Goal: Entertainment & Leisure: Consume media (video, audio)

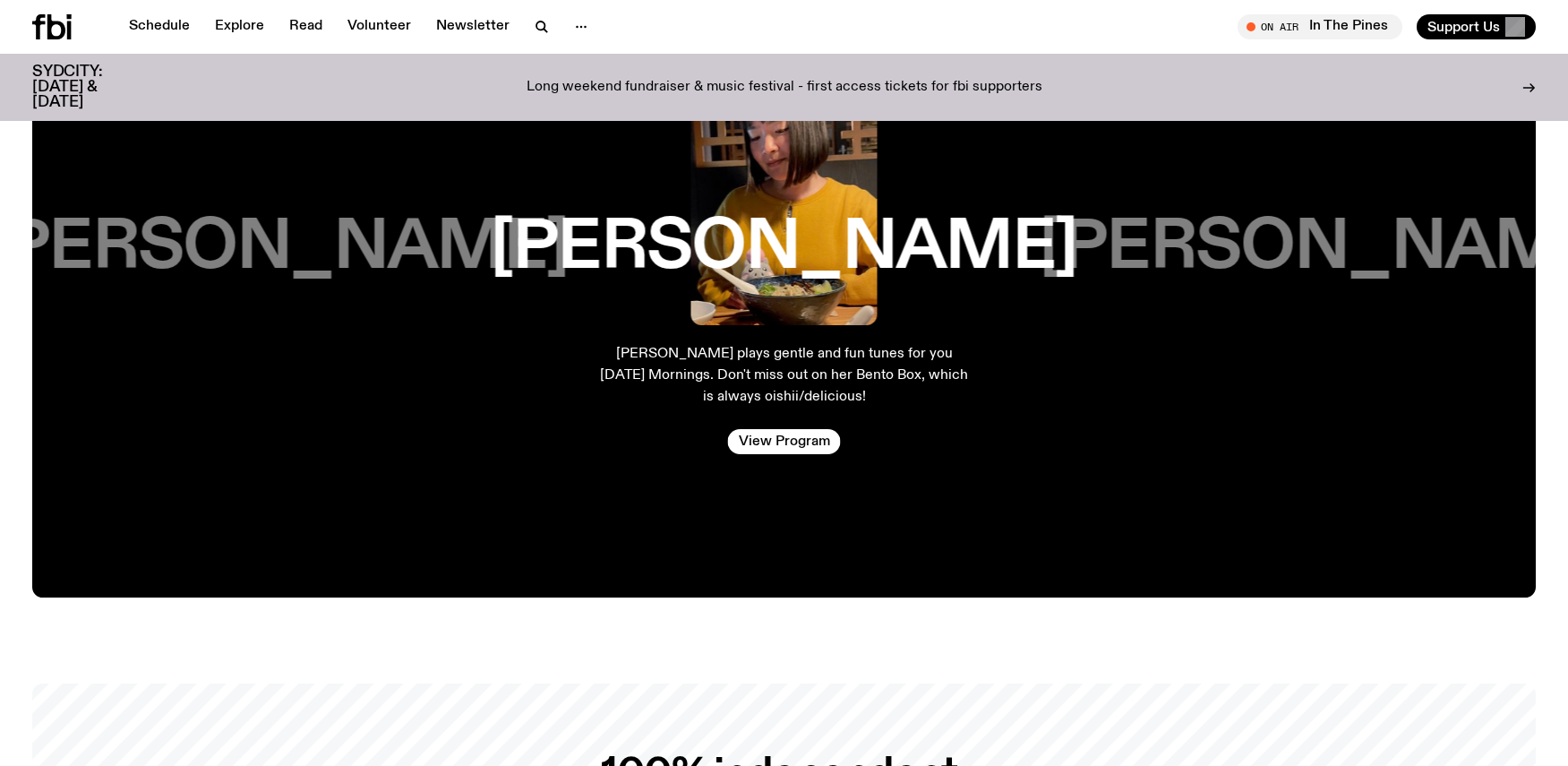
scroll to position [3368, 0]
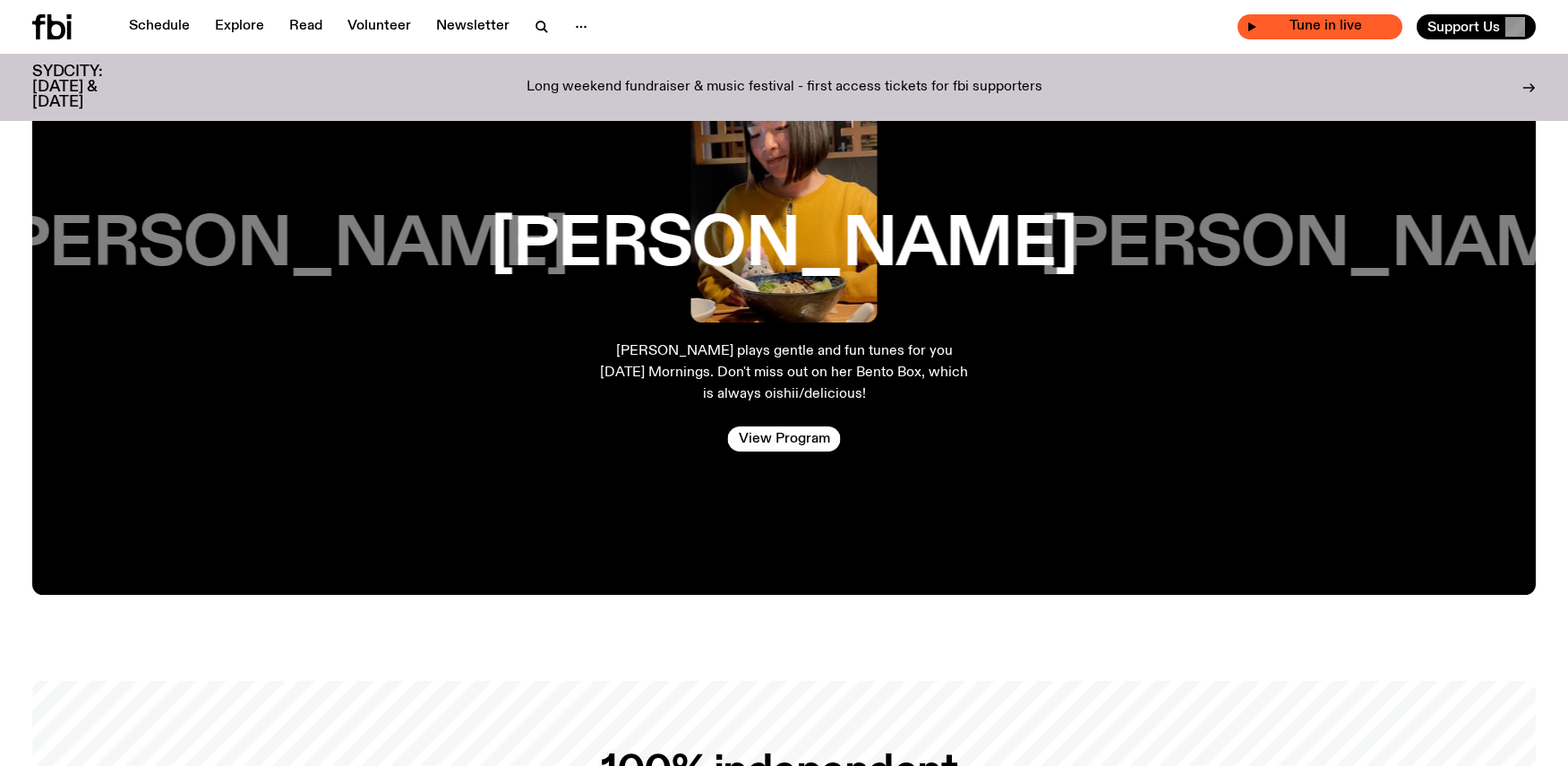
click at [1289, 27] on span "Tune in live" at bounding box center [1324, 27] width 136 height 13
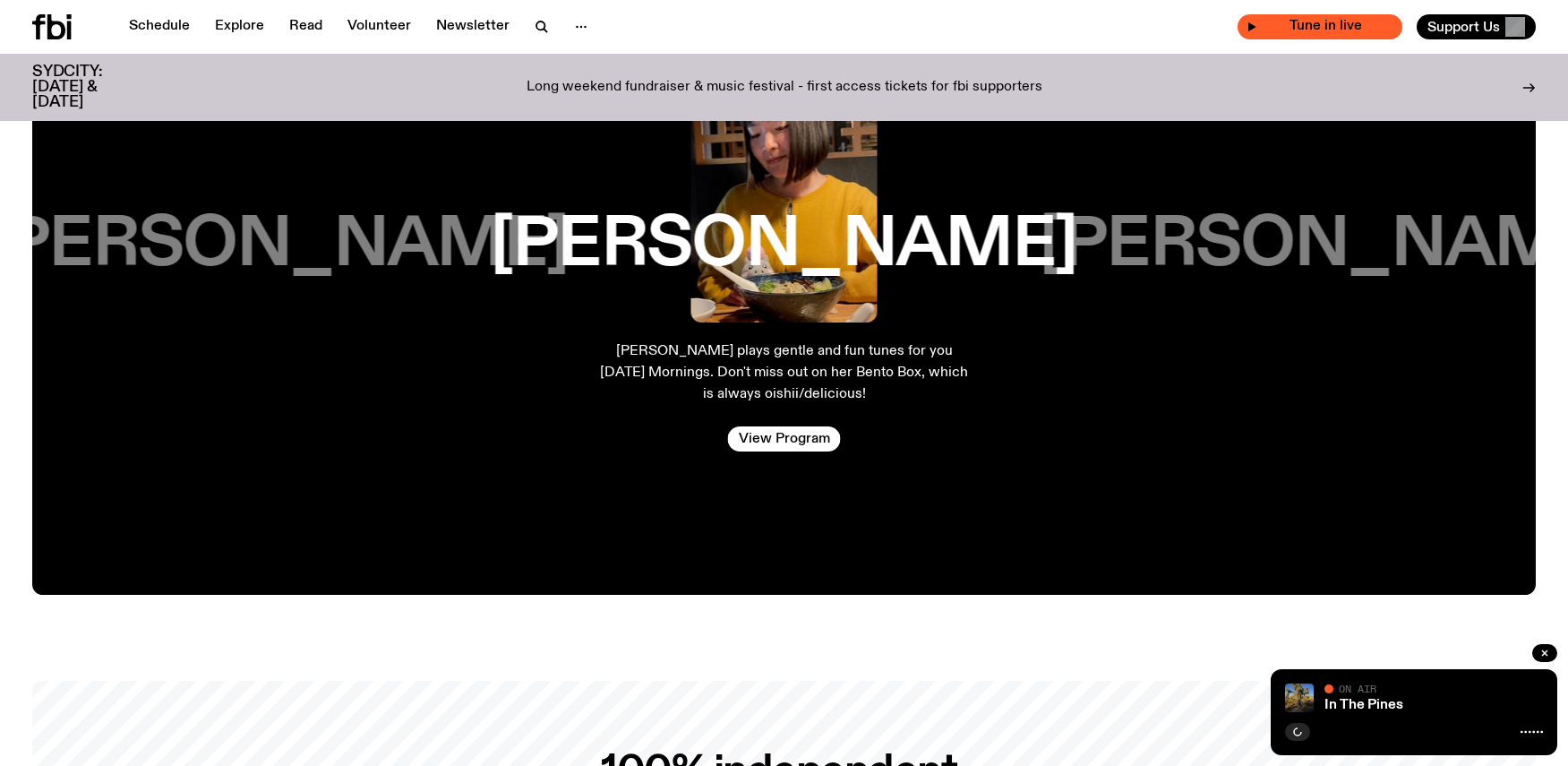
click at [1366, 29] on span "Tune in live" at bounding box center [1324, 27] width 136 height 13
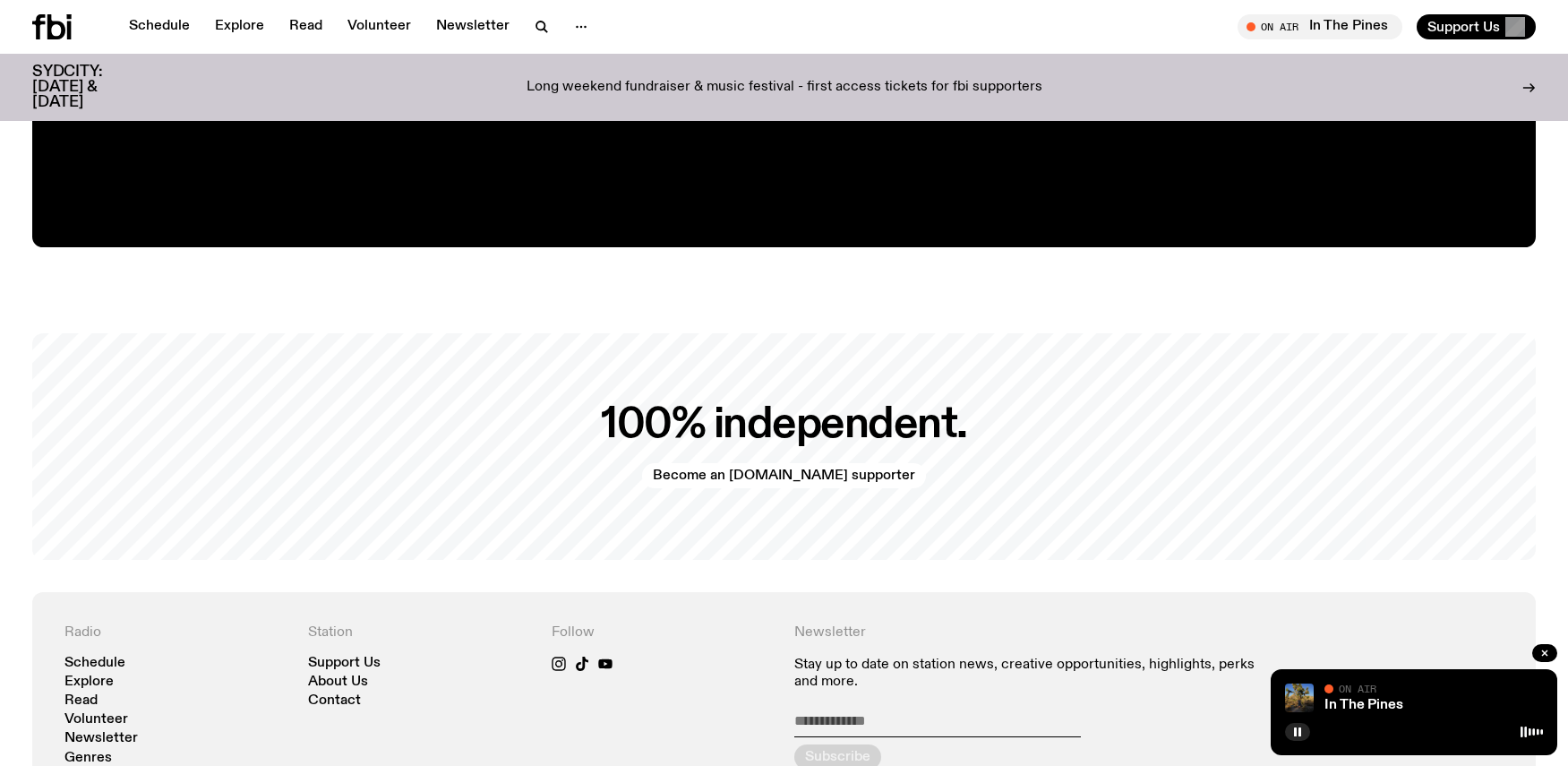
click at [1499, 683] on div "On Air" at bounding box center [1433, 690] width 218 height 13
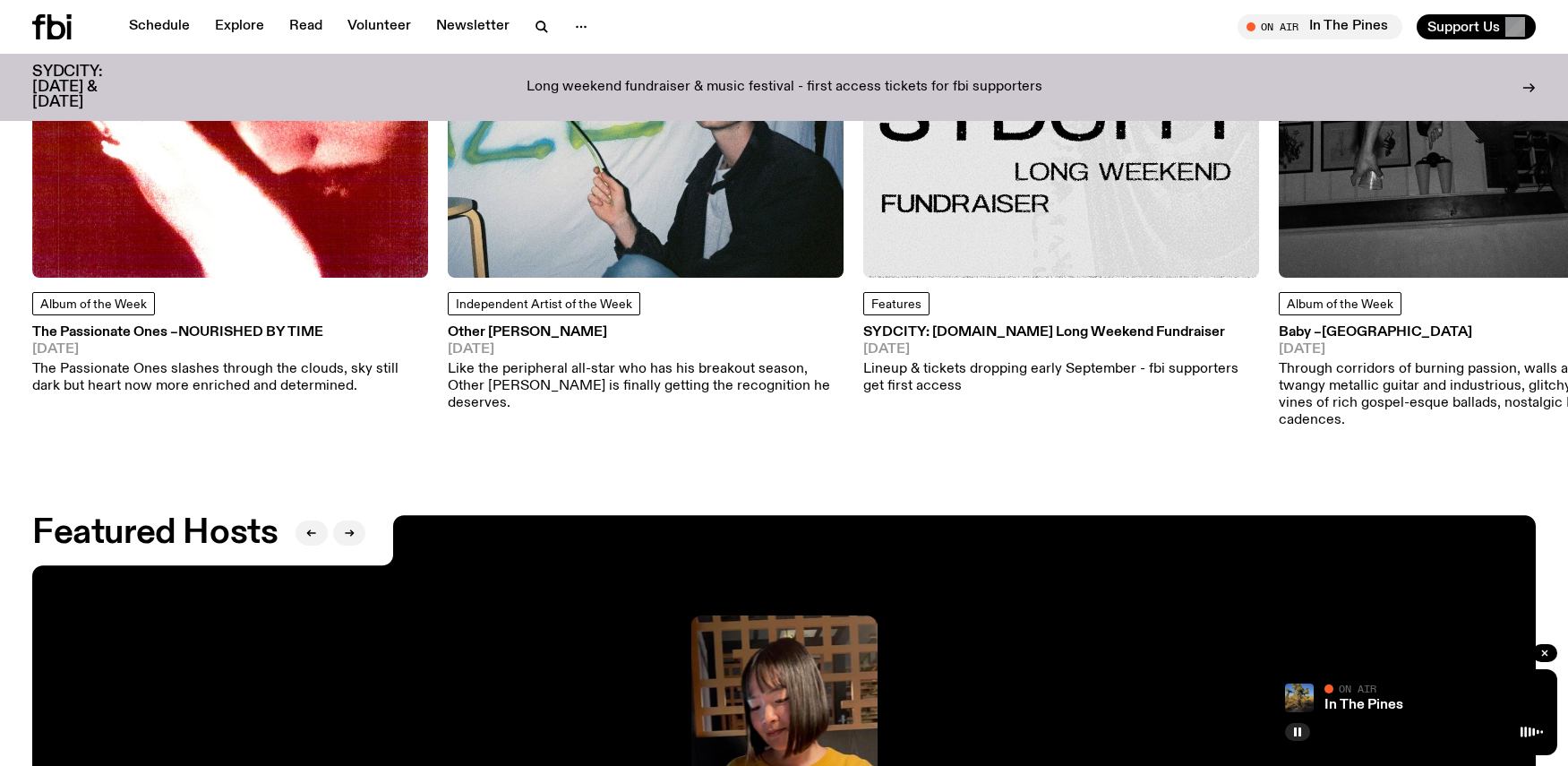
scroll to position [2785, 0]
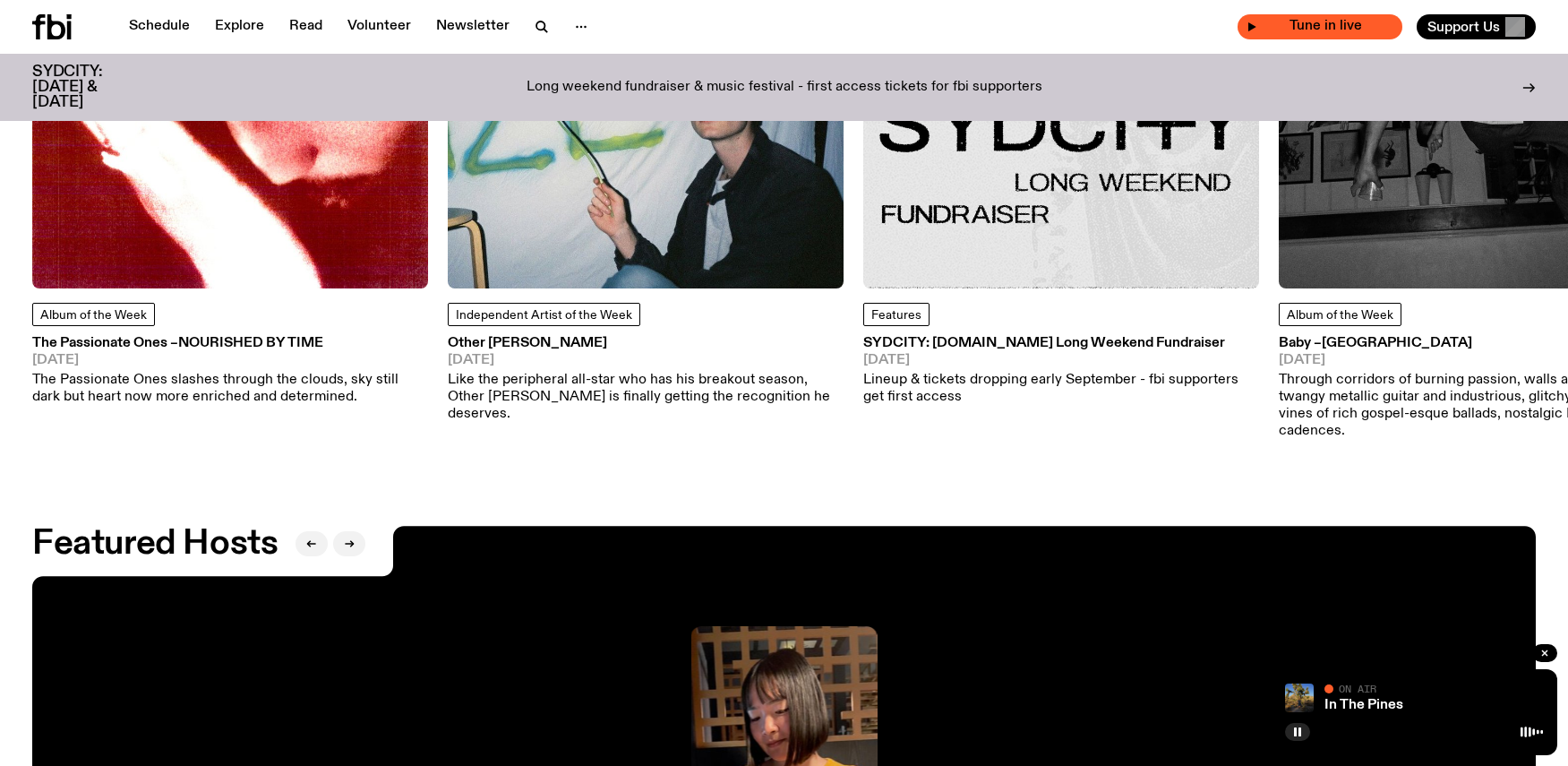
click at [1326, 32] on span "Tune in live" at bounding box center [1324, 27] width 136 height 13
click at [167, 26] on link "Schedule" at bounding box center [159, 27] width 83 height 25
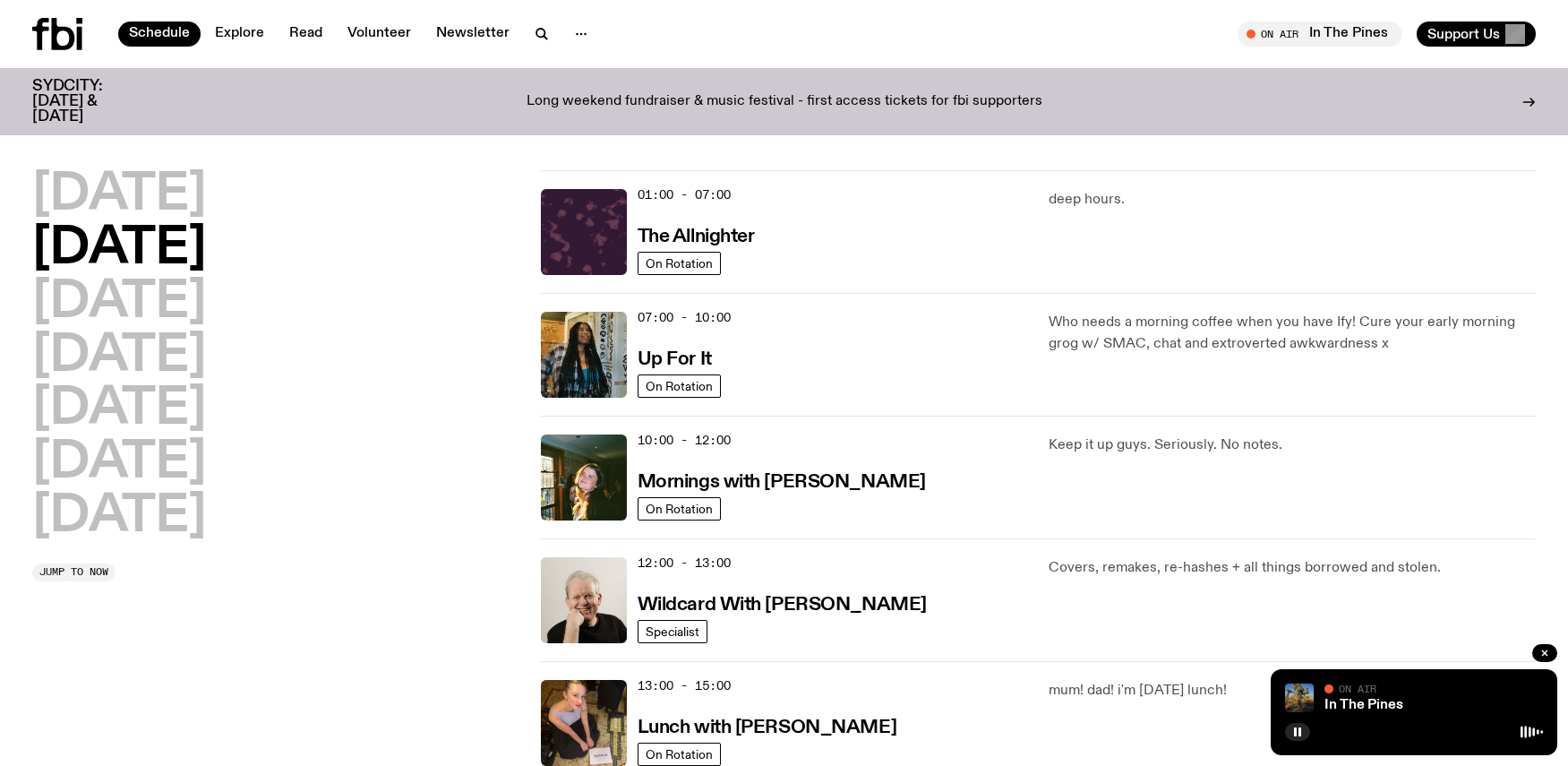
click at [65, 29] on icon at bounding box center [64, 34] width 24 height 32
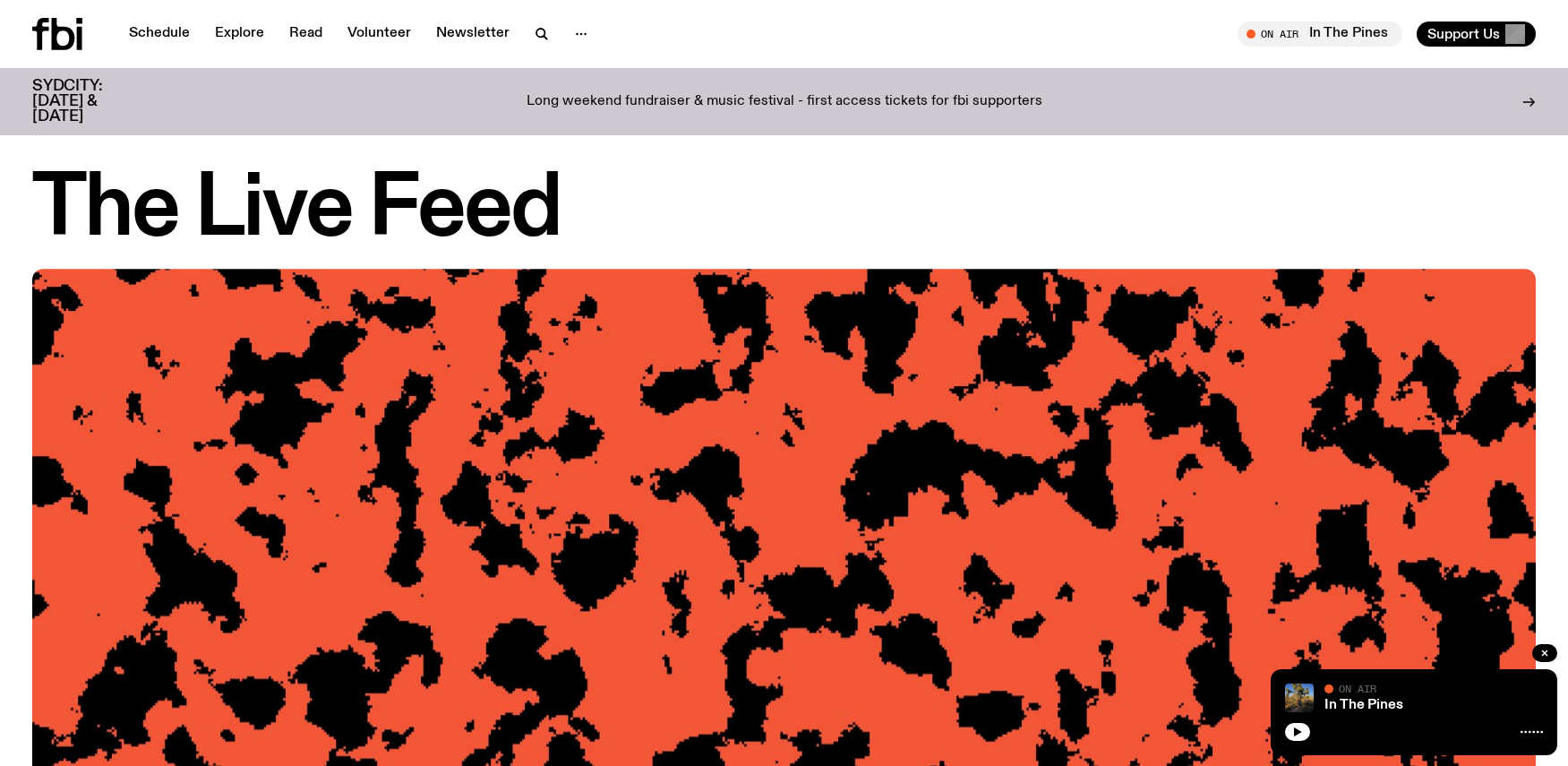
click at [77, 37] on icon at bounding box center [80, 38] width 6 height 24
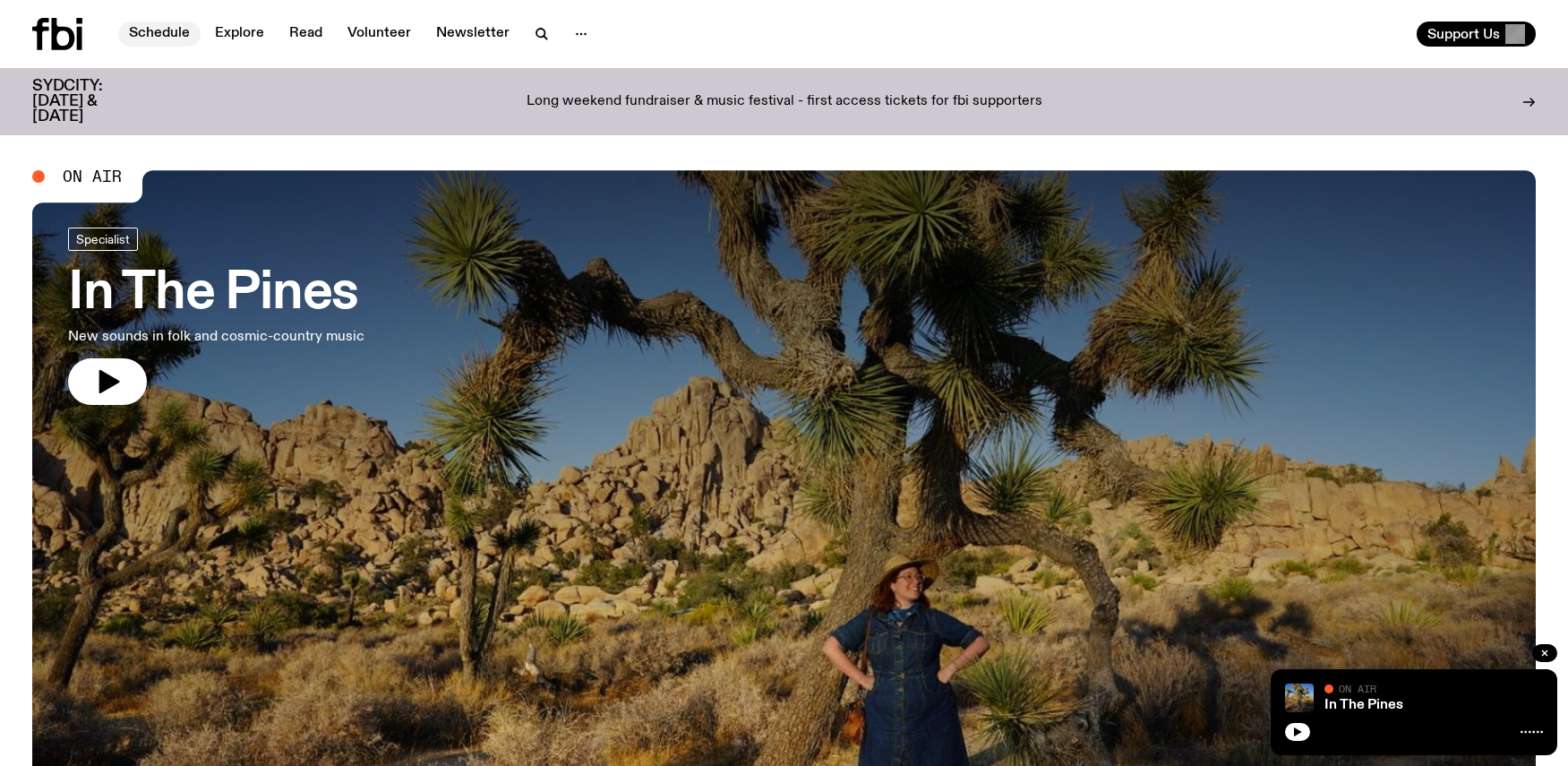
click at [184, 30] on link "Schedule" at bounding box center [159, 34] width 83 height 25
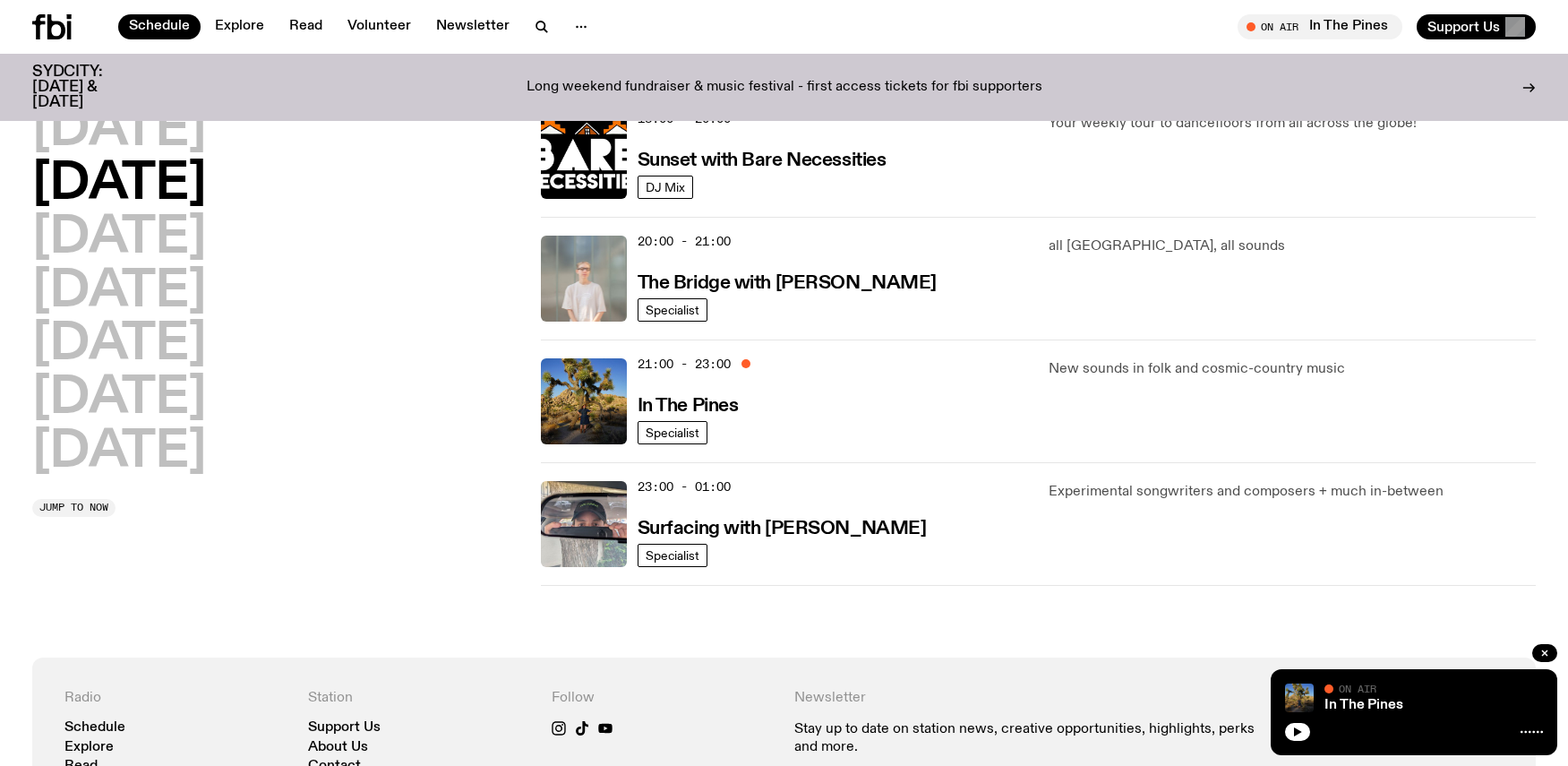
scroll to position [796, 0]
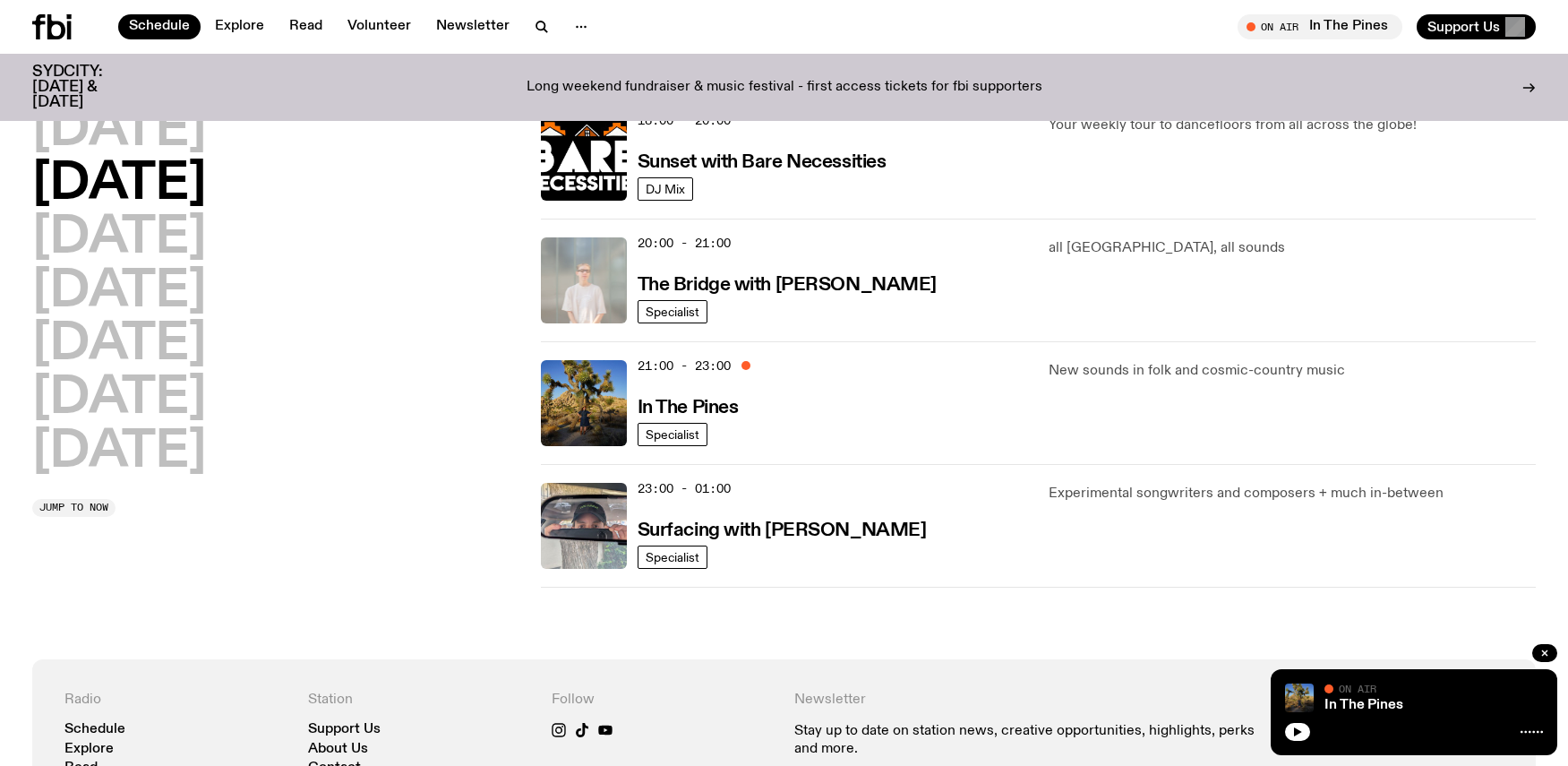
click at [572, 261] on img at bounding box center [583, 280] width 86 height 86
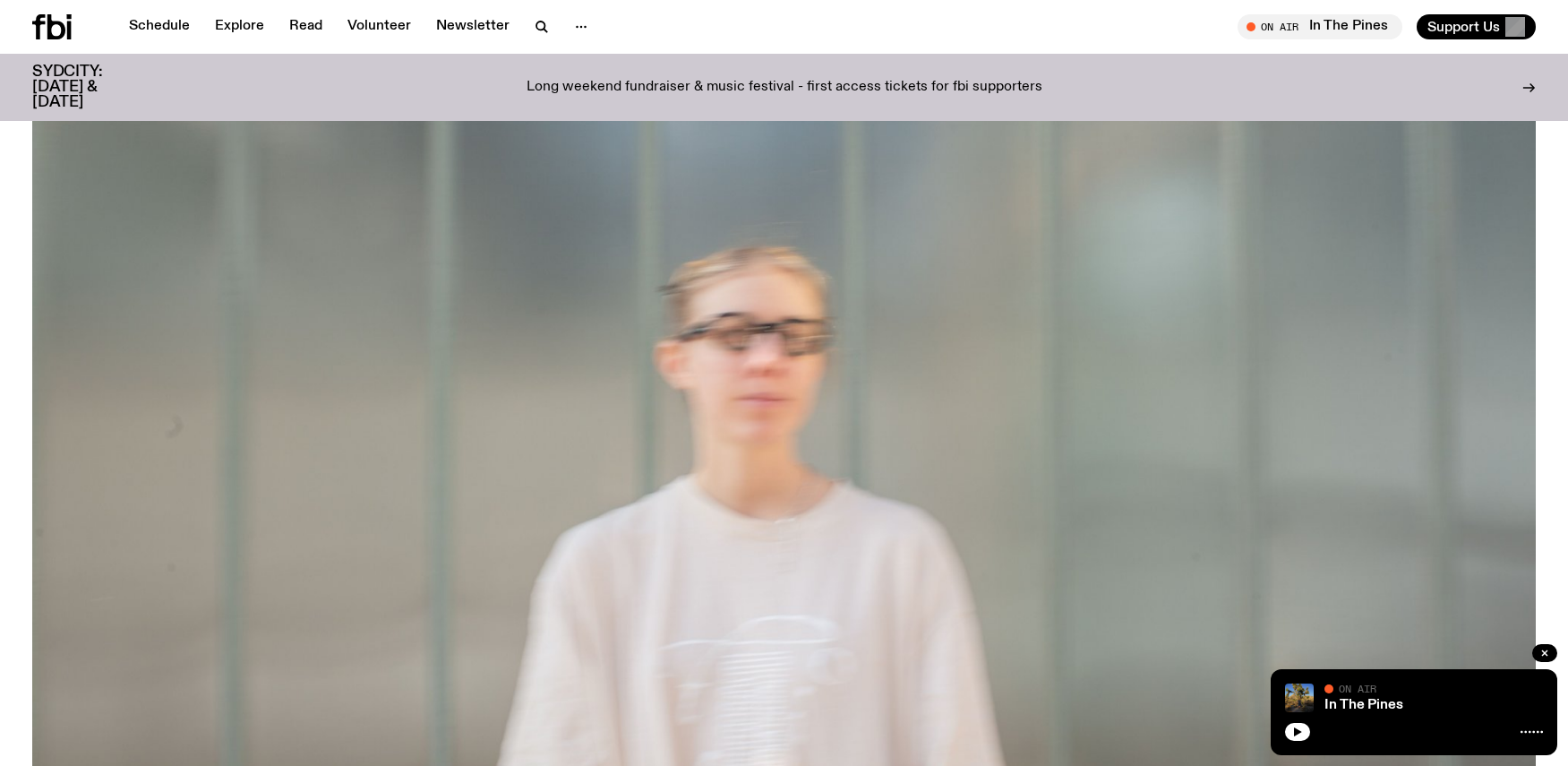
scroll to position [962, 0]
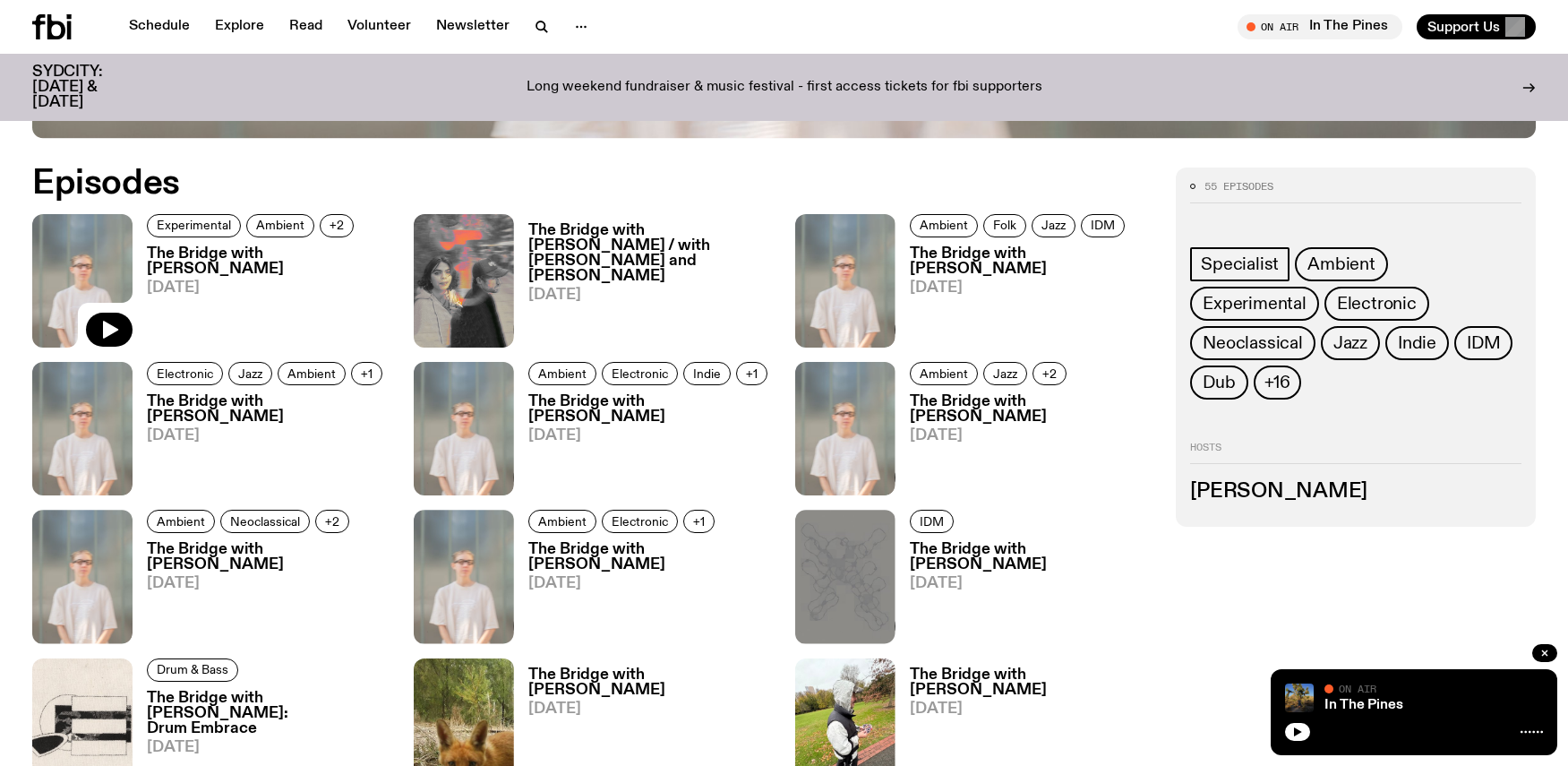
click at [109, 288] on img at bounding box center [83, 281] width 101 height 134
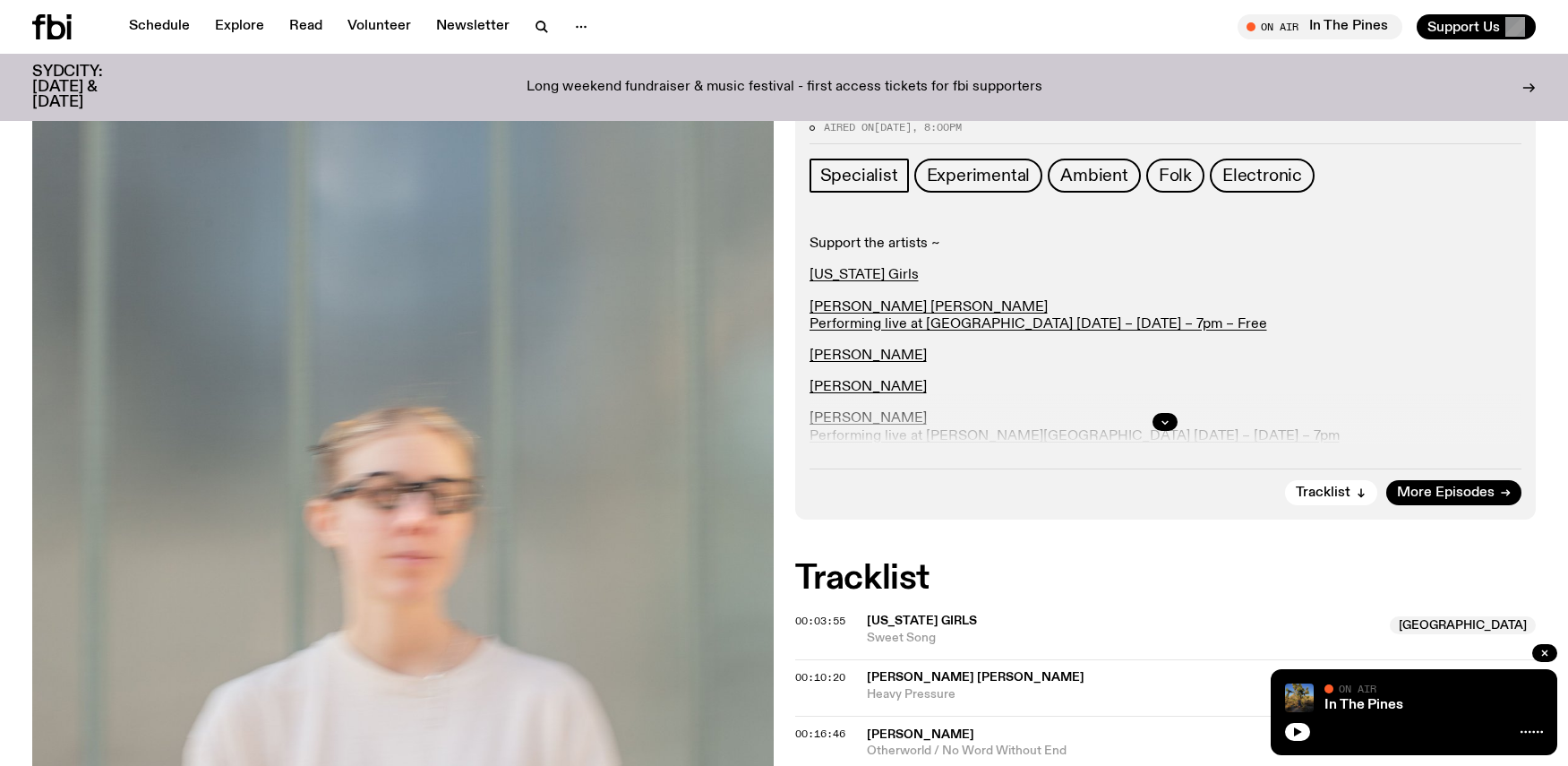
scroll to position [246, 0]
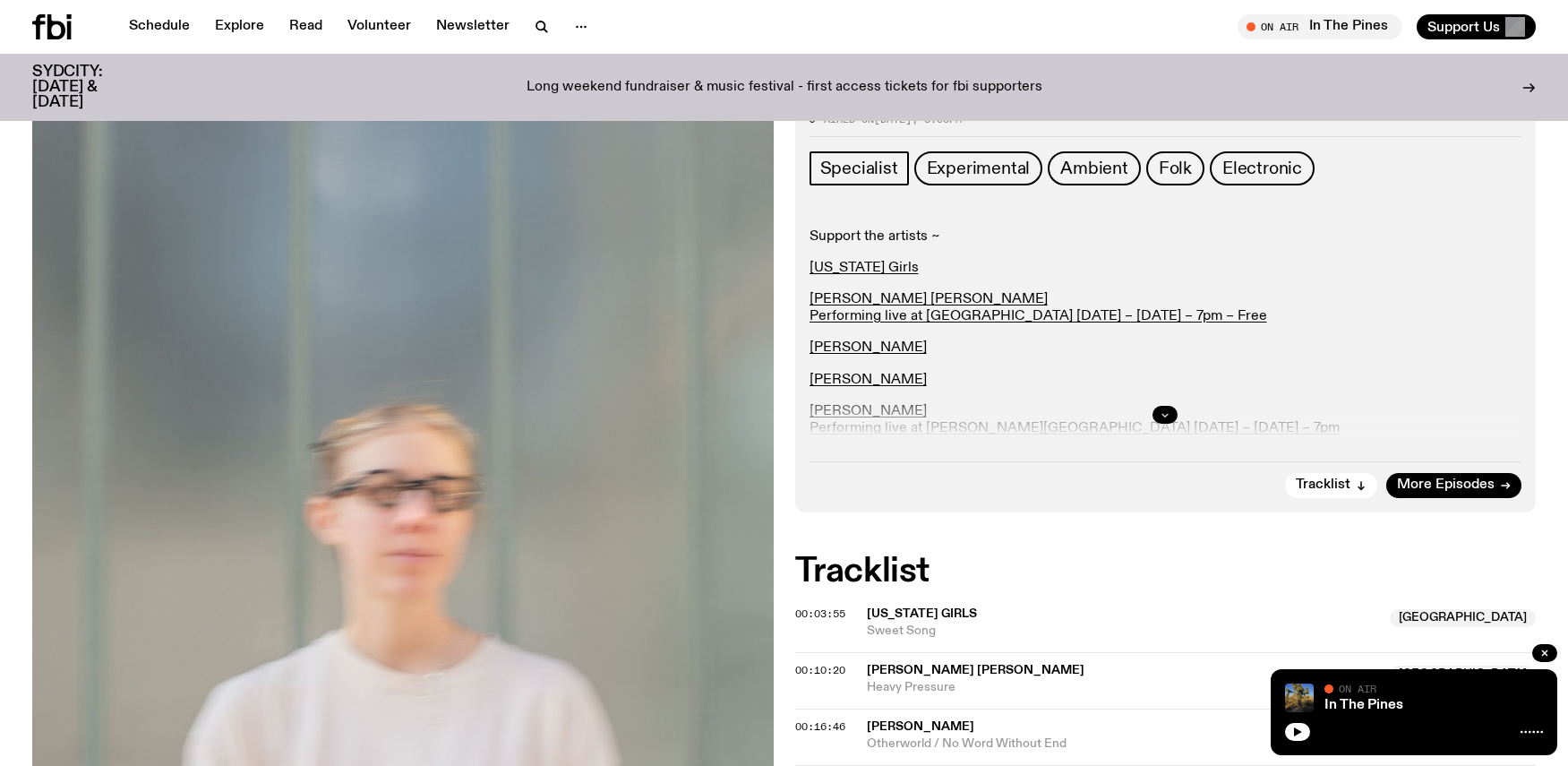
click at [1165, 409] on icon "button" at bounding box center [1164, 414] width 10 height 10
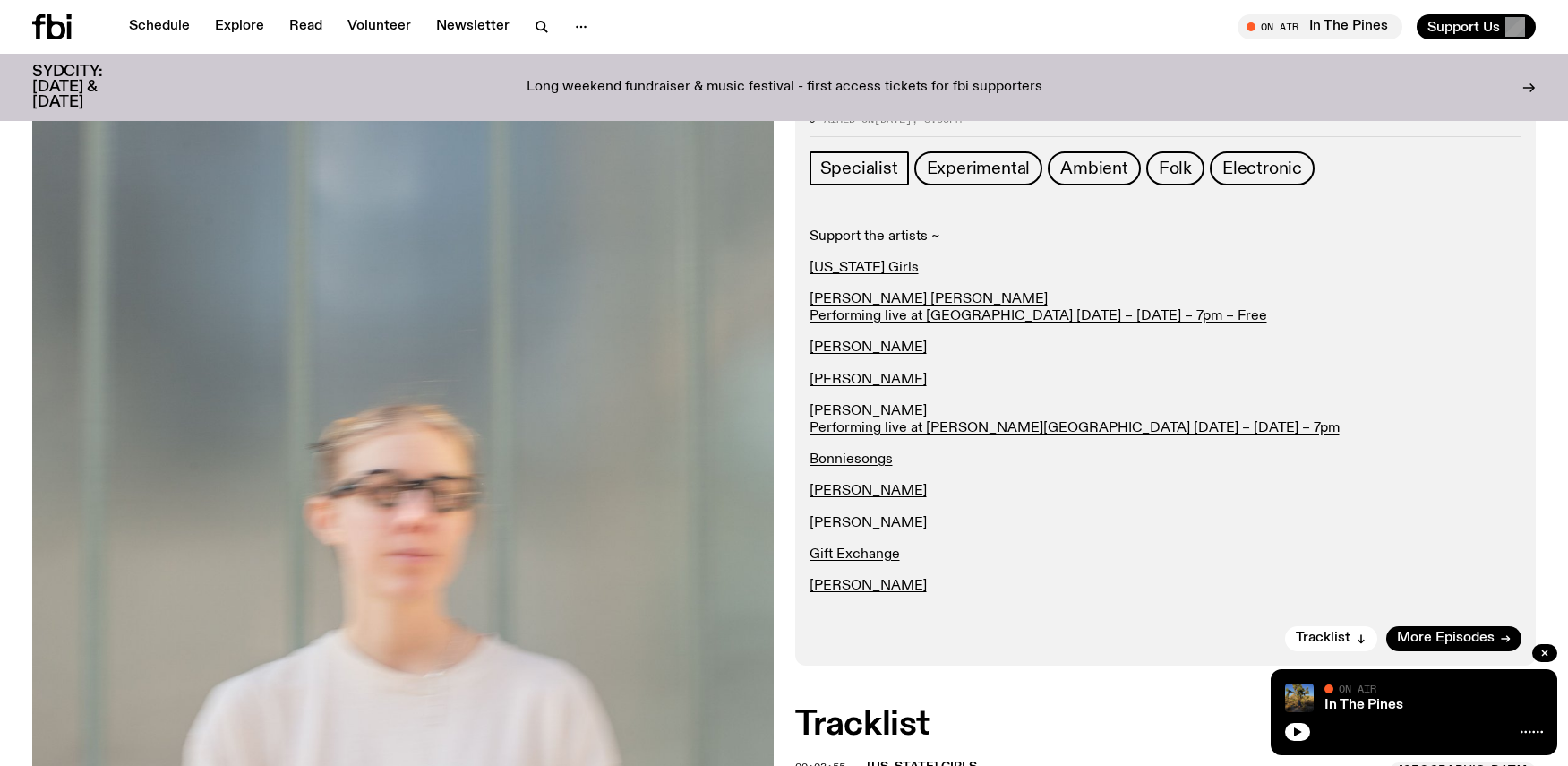
scroll to position [309, 0]
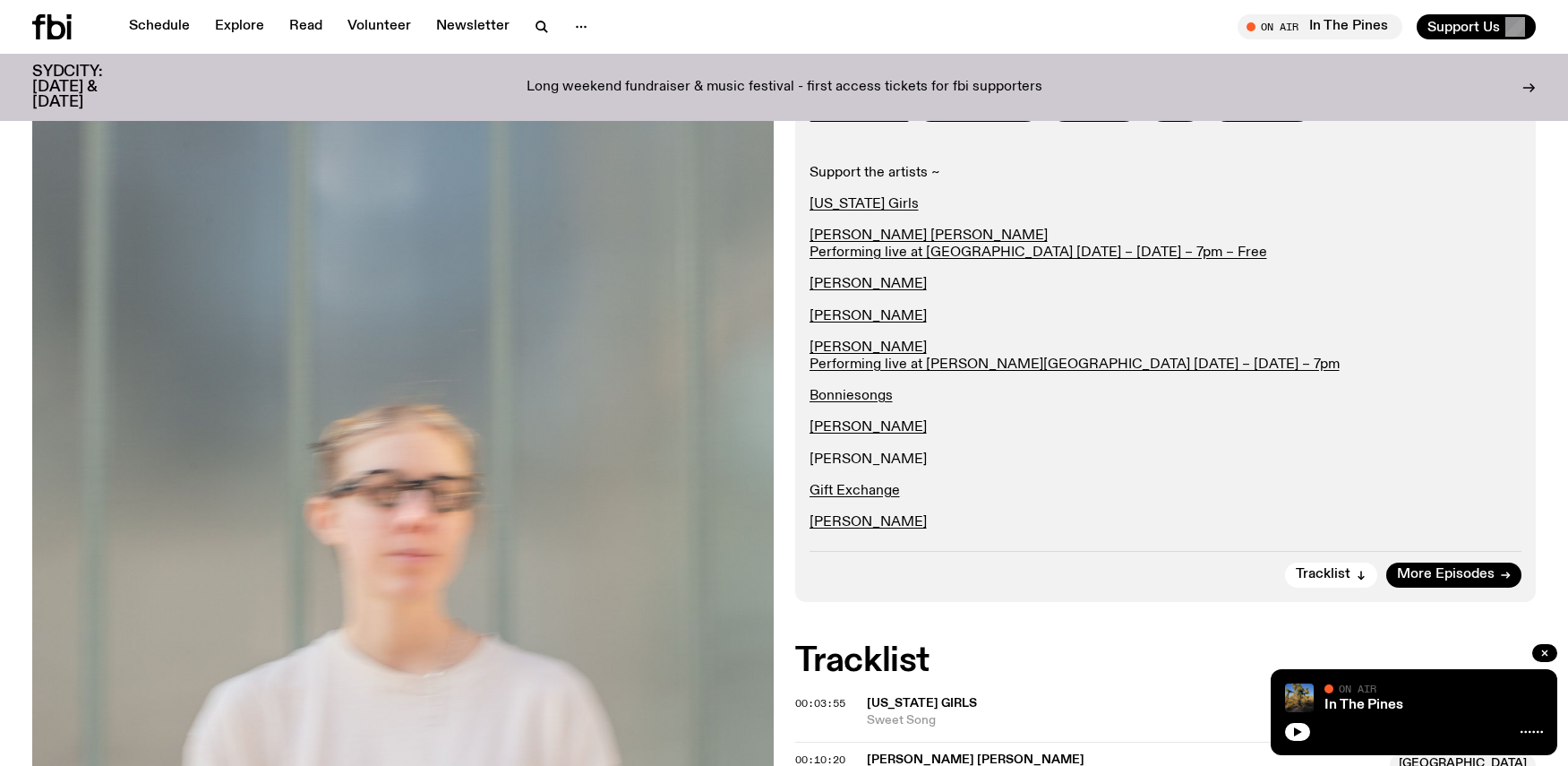
click at [853, 461] on link "Sofia Carey" at bounding box center [868, 459] width 118 height 14
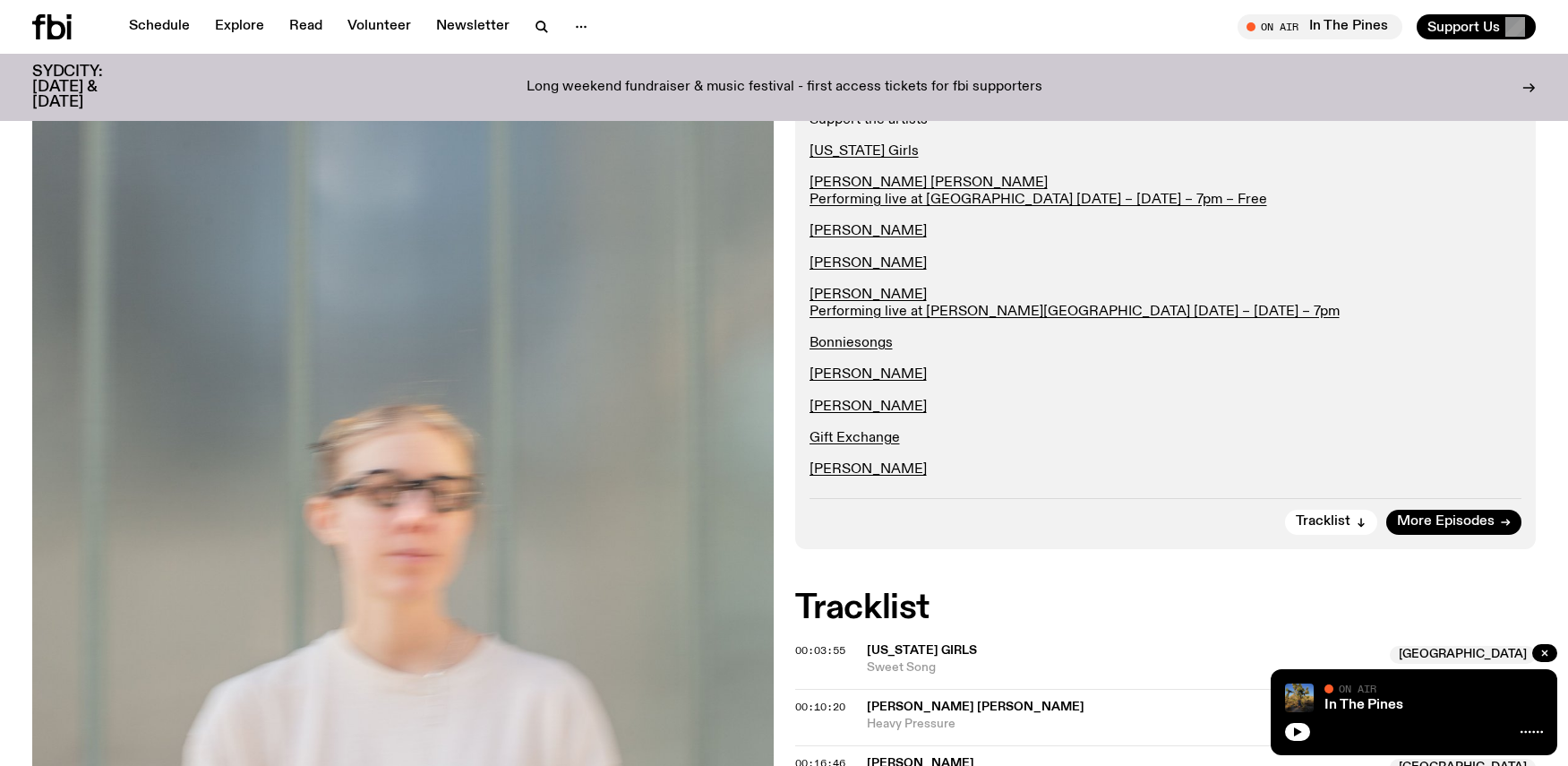
scroll to position [0, 0]
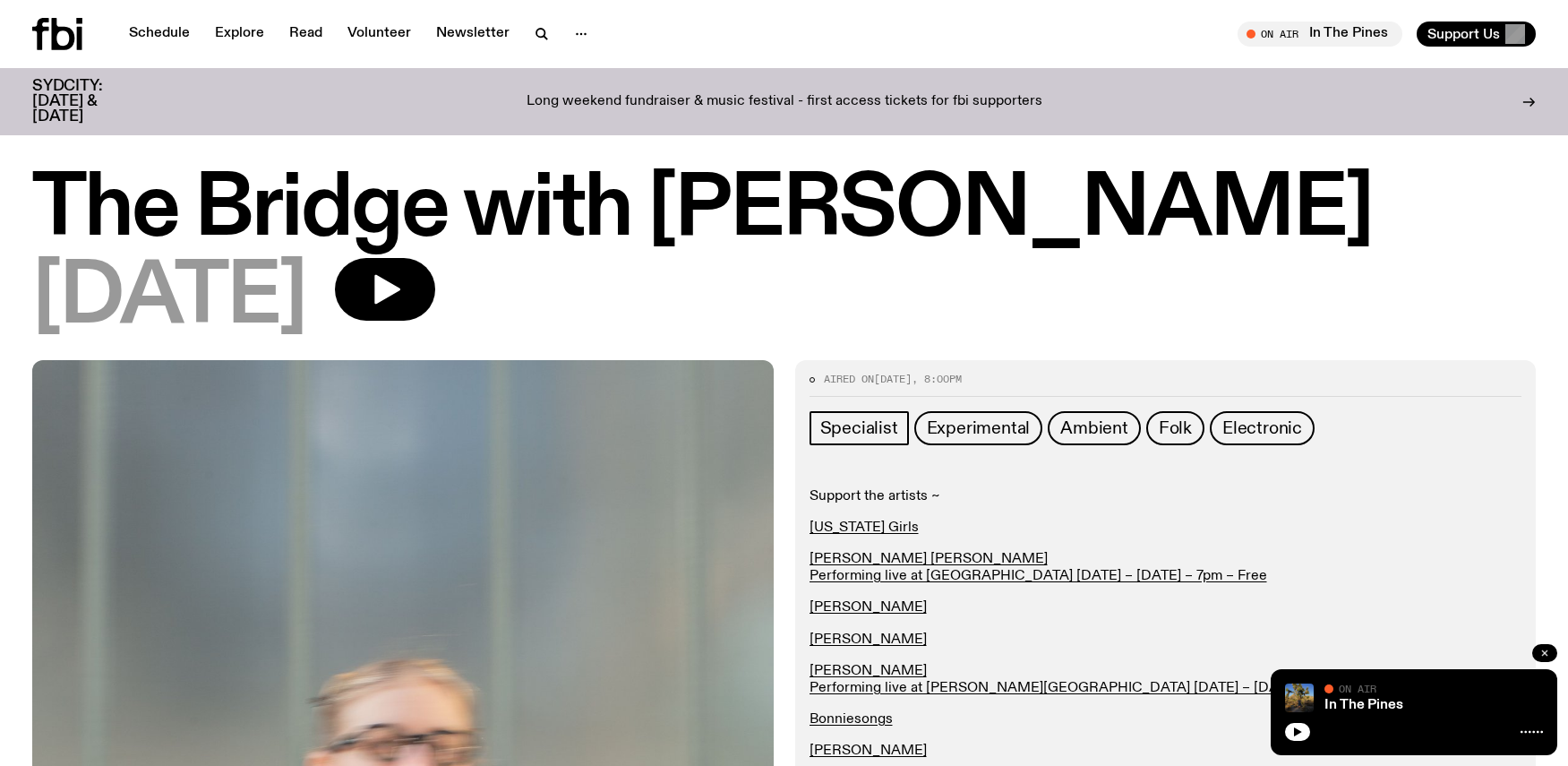
click at [1549, 648] on icon "button" at bounding box center [1543, 652] width 10 height 10
